Goal: Information Seeking & Learning: Get advice/opinions

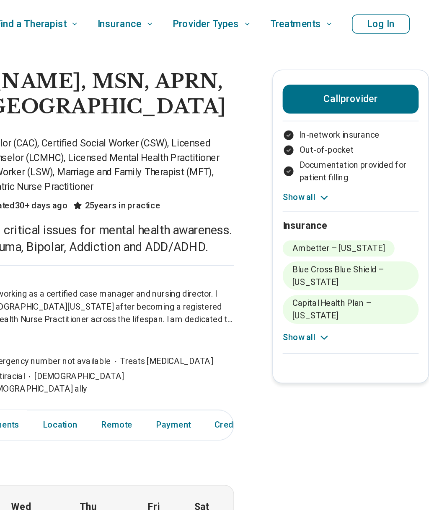
click at [327, 231] on button "Show all" at bounding box center [343, 235] width 33 height 9
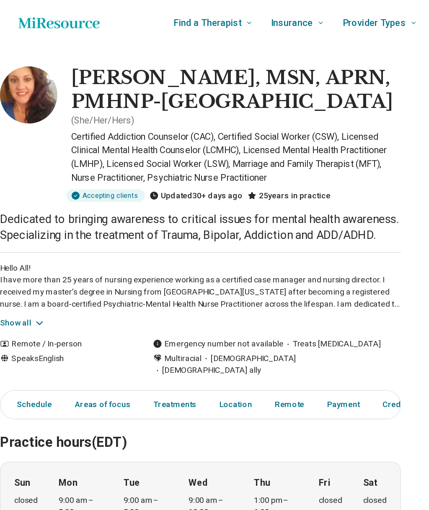
click at [19, 241] on button "Show all" at bounding box center [16, 236] width 33 height 9
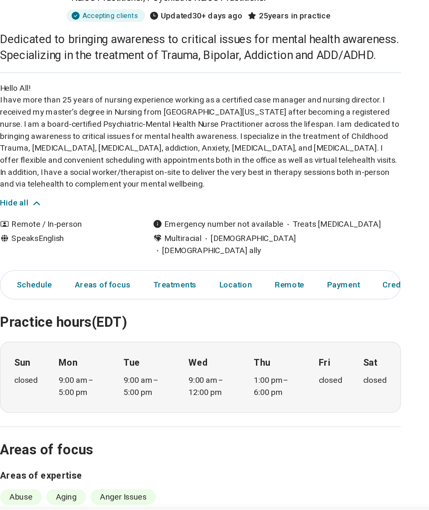
scroll to position [23, 0]
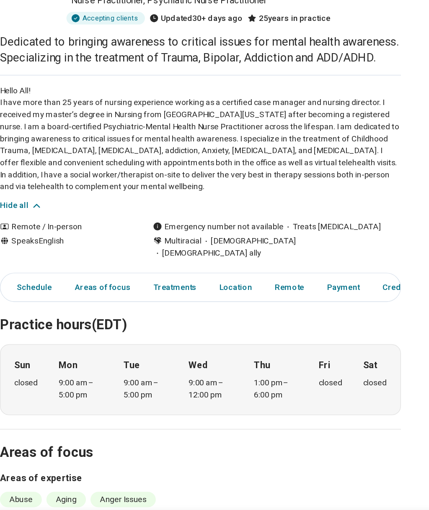
click at [46, 269] on div "Remote / In-person" at bounding box center [47, 273] width 95 height 9
click at [48, 269] on div "Remote / In-person" at bounding box center [47, 273] width 95 height 9
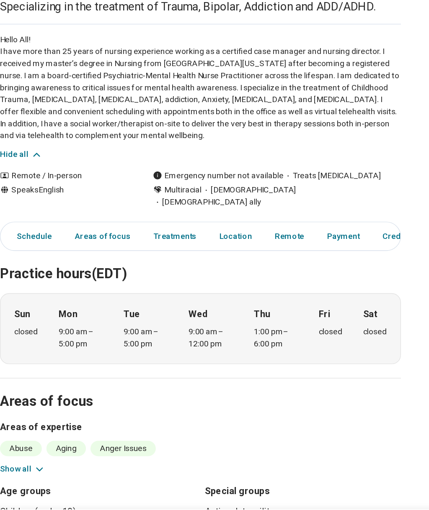
scroll to position [59, 0]
click at [23, 273] on link "Schedule" at bounding box center [22, 281] width 41 height 17
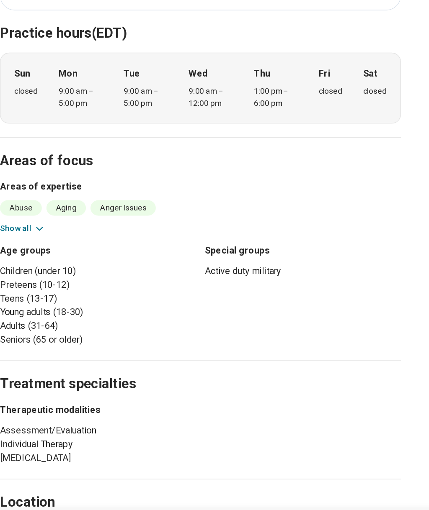
scroll to position [234, 0]
click at [11, 343] on li "Adults (31-64)" at bounding box center [71, 348] width 143 height 10
click at [29, 343] on li "Adults (31-64)" at bounding box center [71, 348] width 143 height 10
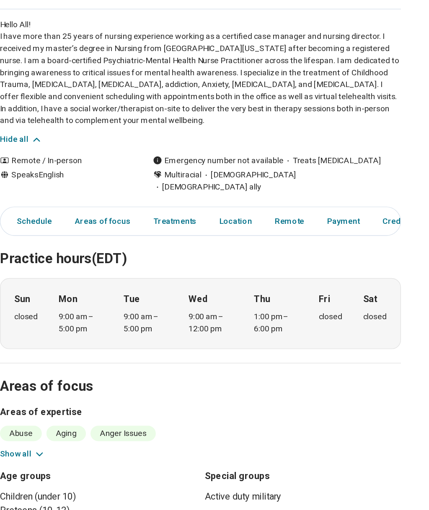
scroll to position [177, 0]
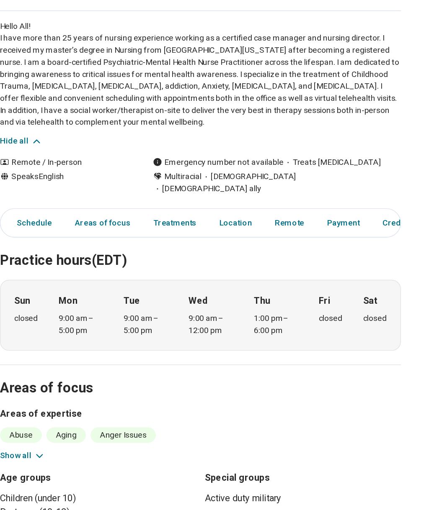
click at [124, 164] on link "Treatments" at bounding box center [127, 163] width 41 height 17
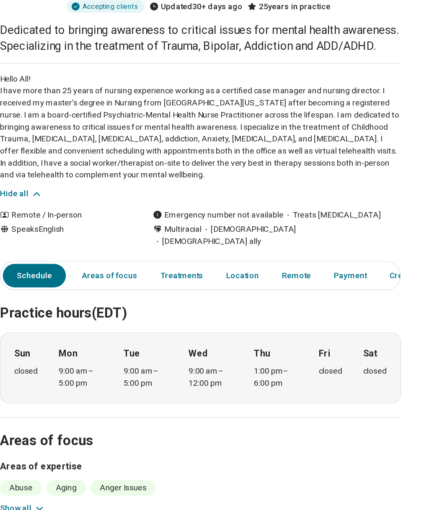
scroll to position [138, 0]
click at [68, 204] on link "Areas of focus" at bounding box center [80, 201] width 51 height 17
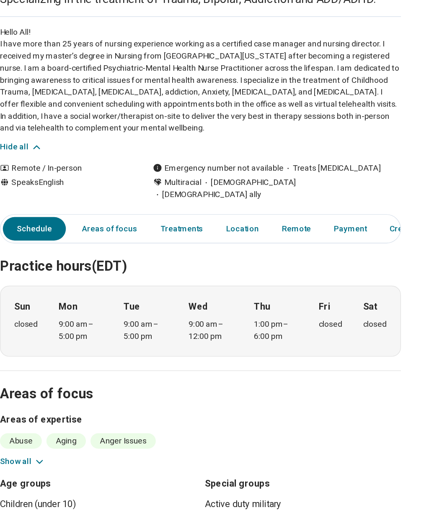
scroll to position [166, 0]
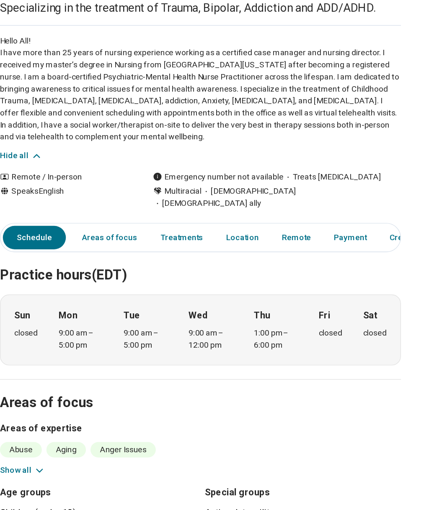
click at [209, 173] on link "Remote" at bounding box center [216, 173] width 31 height 17
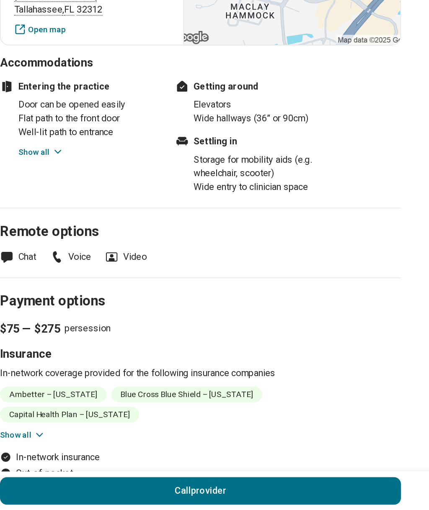
scroll to position [775, 0]
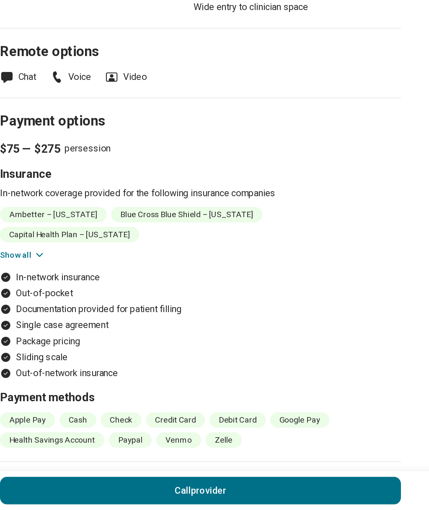
click at [35, 288] on li "Ambetter – [US_STATE]" at bounding box center [39, 293] width 78 height 11
click at [23, 288] on li "Ambetter – [US_STATE]" at bounding box center [39, 293] width 78 height 11
click at [17, 319] on button "Show all" at bounding box center [16, 323] width 33 height 9
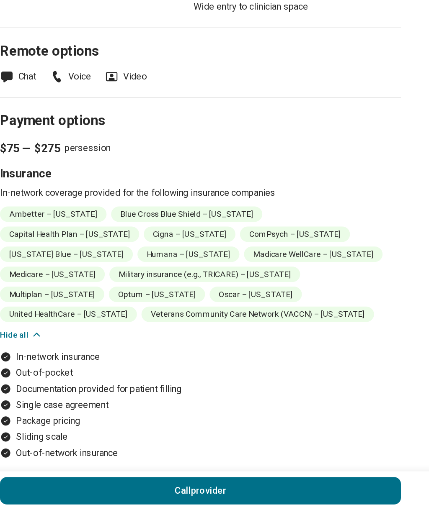
click at [18, 378] on button "Hide all" at bounding box center [15, 382] width 31 height 9
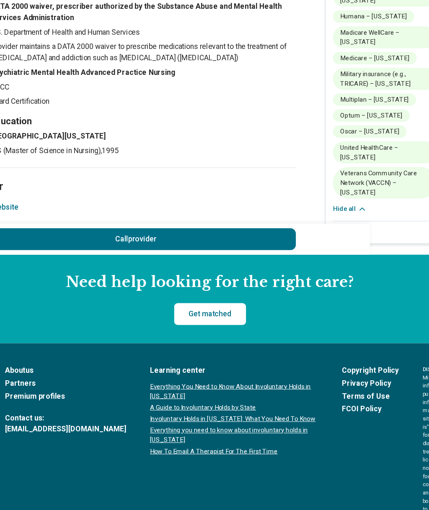
scroll to position [1394, 0]
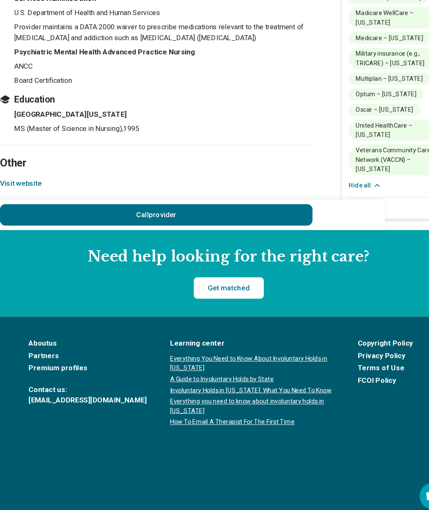
click at [221, 284] on link "Get matched" at bounding box center [215, 294] width 66 height 20
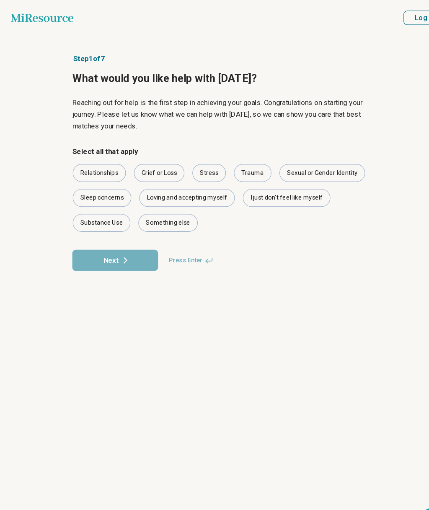
click at [193, 160] on div "Stress" at bounding box center [195, 162] width 31 height 17
click at [109, 243] on button "Next" at bounding box center [108, 244] width 80 height 20
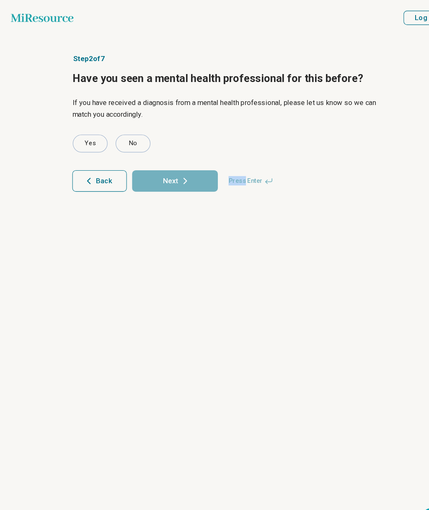
click at [81, 134] on div "Yes" at bounding box center [84, 134] width 33 height 17
click at [146, 167] on button "Next" at bounding box center [164, 170] width 80 height 20
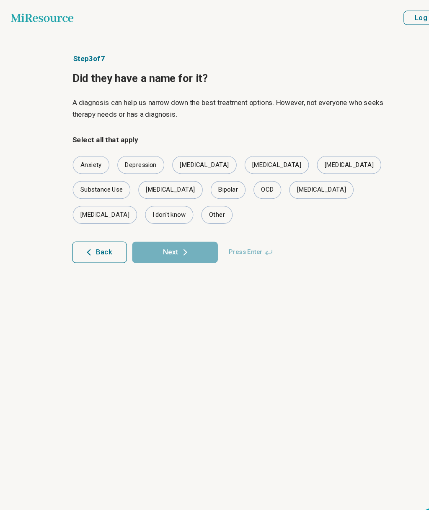
click at [84, 149] on div "Anxiety" at bounding box center [85, 155] width 34 height 17
click at [297, 152] on div "[MEDICAL_DATA]" at bounding box center [327, 155] width 60 height 17
click at [297, 154] on div "[MEDICAL_DATA]" at bounding box center [327, 155] width 60 height 17
click at [161, 227] on button "Next" at bounding box center [164, 237] width 80 height 20
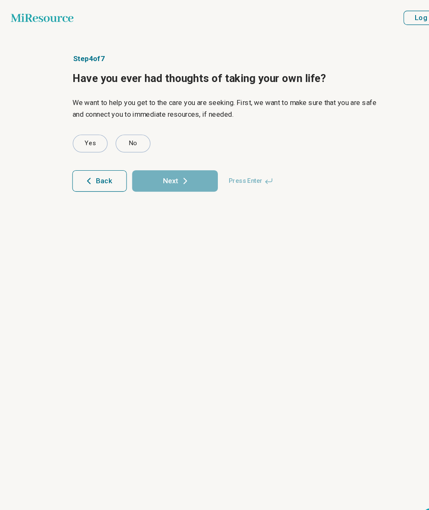
click at [124, 131] on div "No" at bounding box center [124, 134] width 33 height 17
click at [160, 170] on button "Next" at bounding box center [164, 170] width 80 height 20
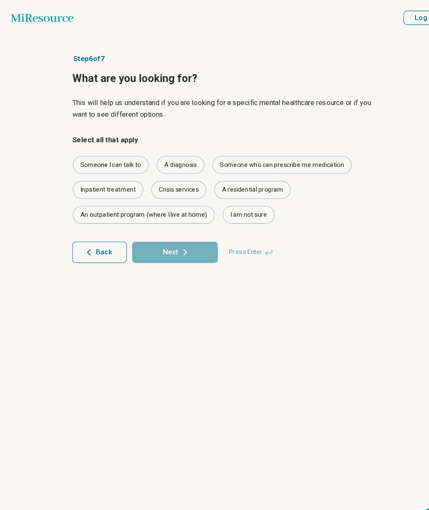
click at [231, 153] on div "Someone who can prescribe me medication" at bounding box center [264, 155] width 131 height 17
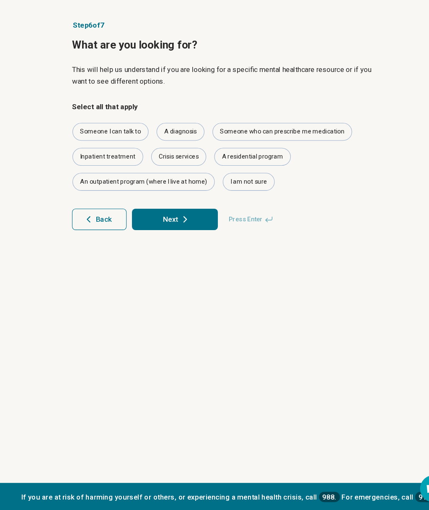
click at [158, 227] on button "Next" at bounding box center [164, 237] width 80 height 20
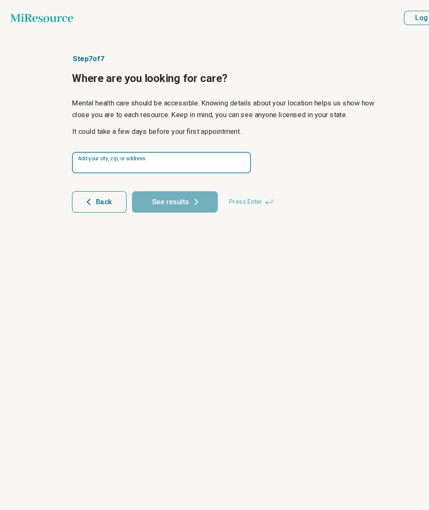
click at [89, 152] on input at bounding box center [151, 152] width 167 height 20
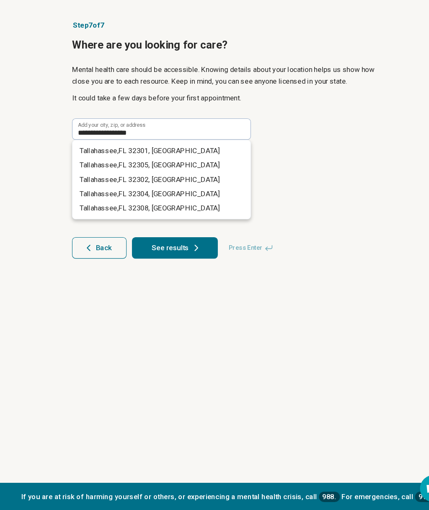
click at [129, 169] on span "323" at bounding box center [126, 173] width 11 height 8
type input "**********"
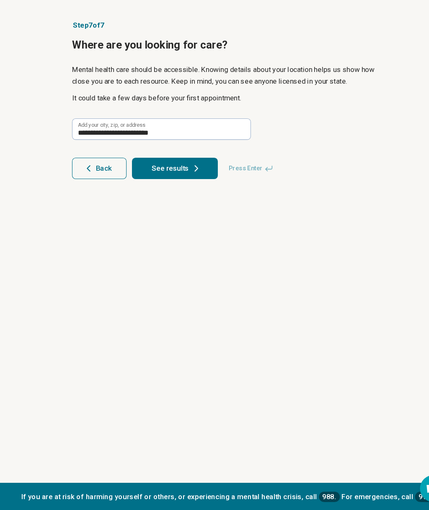
click at [154, 179] on button "See results" at bounding box center [164, 189] width 80 height 20
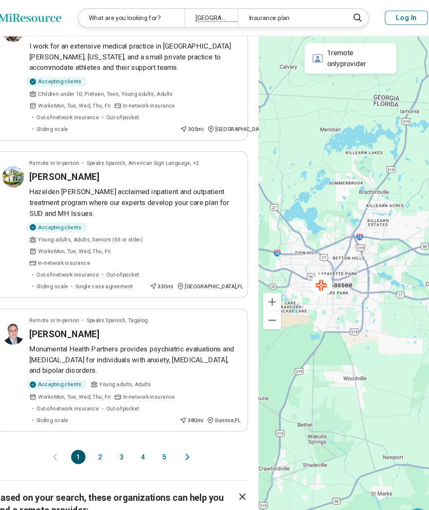
scroll to position [1012, 0]
click at [102, 422] on button "2" at bounding box center [108, 428] width 13 height 13
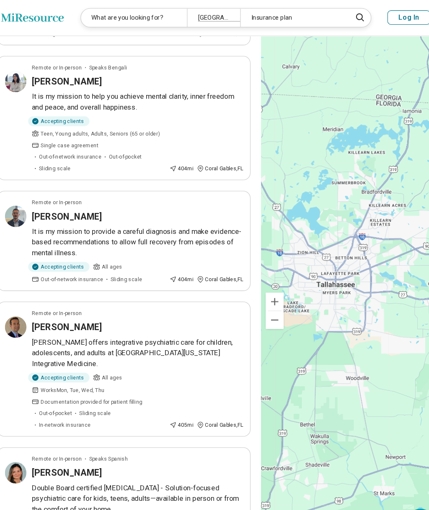
scroll to position [564, 0]
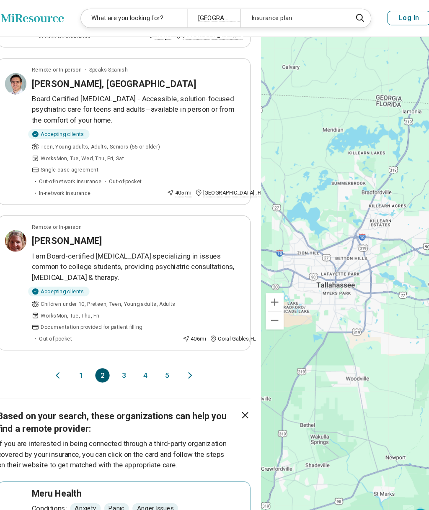
click at [122, 345] on button "3" at bounding box center [128, 351] width 13 height 13
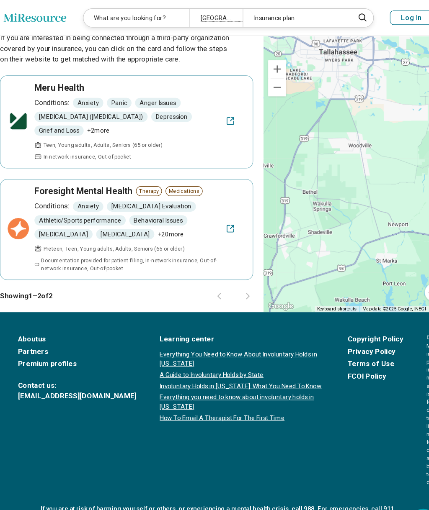
scroll to position [0, 0]
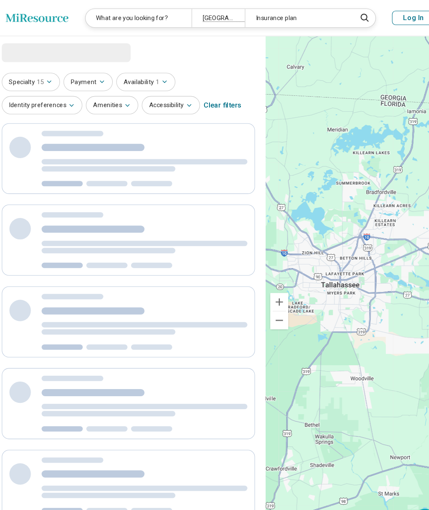
select select "***"
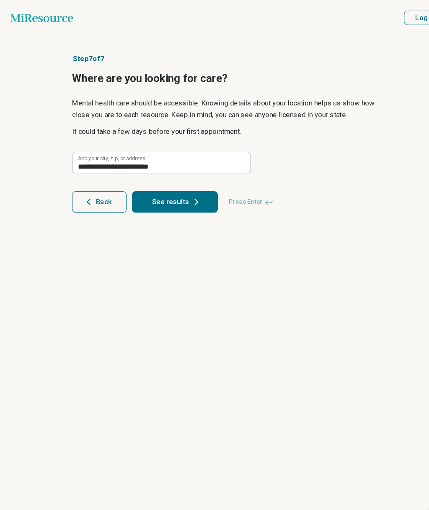
scroll to position [1390, 0]
